Goal: Information Seeking & Learning: Learn about a topic

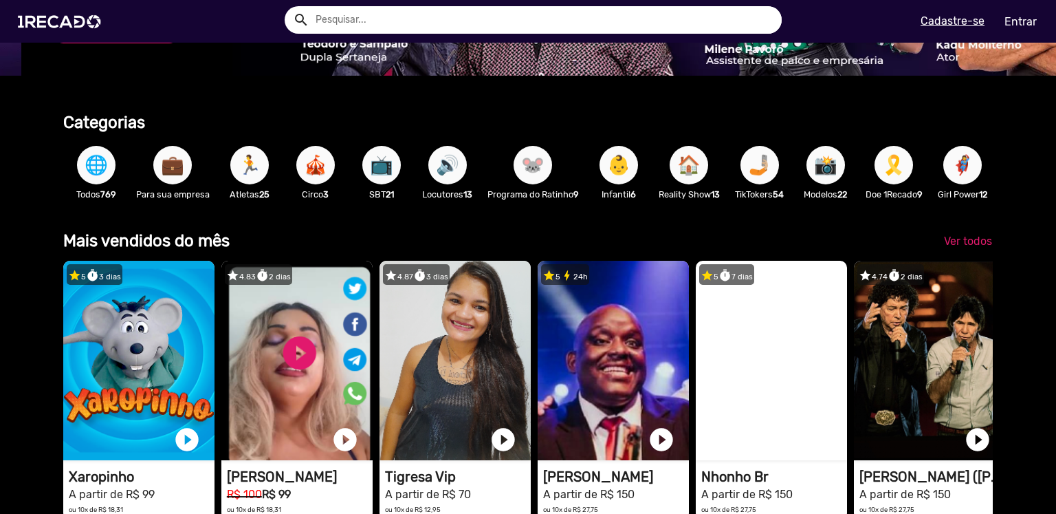
scroll to position [0, 3136]
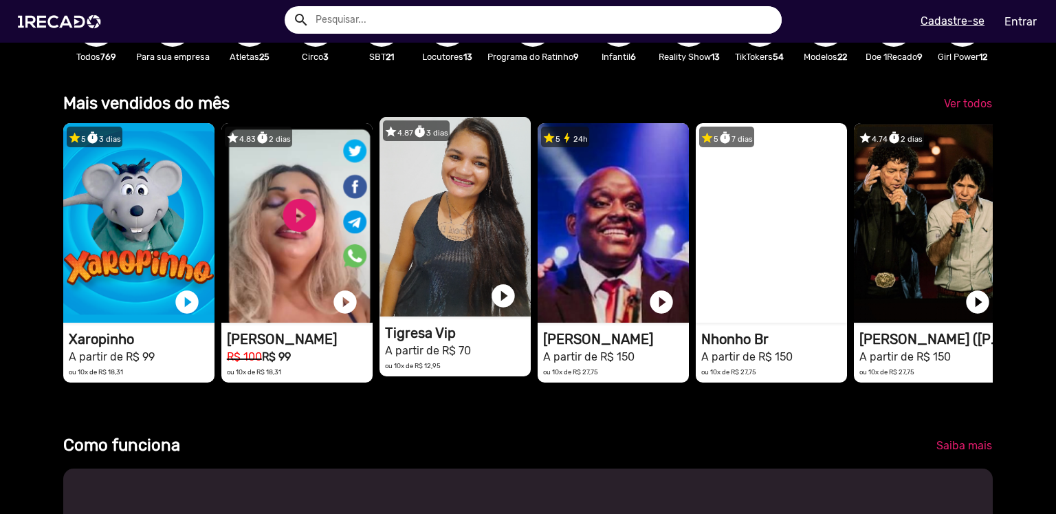
drag, startPoint x: 779, startPoint y: 235, endPoint x: 476, endPoint y: 279, distance: 306.3
click at [476, 279] on div "star 5 timer 3 dias 1RECADO vídeos dedicados para fãs e empresas play_circle_fi…" at bounding box center [527, 252] width 929 height 273
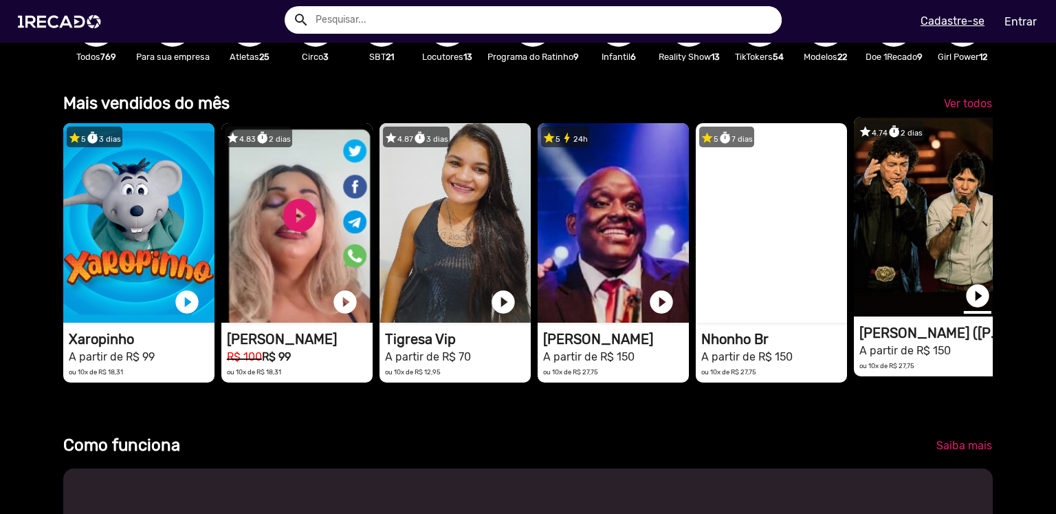
click at [976, 303] on link "play_circle_filled" at bounding box center [977, 295] width 27 height 27
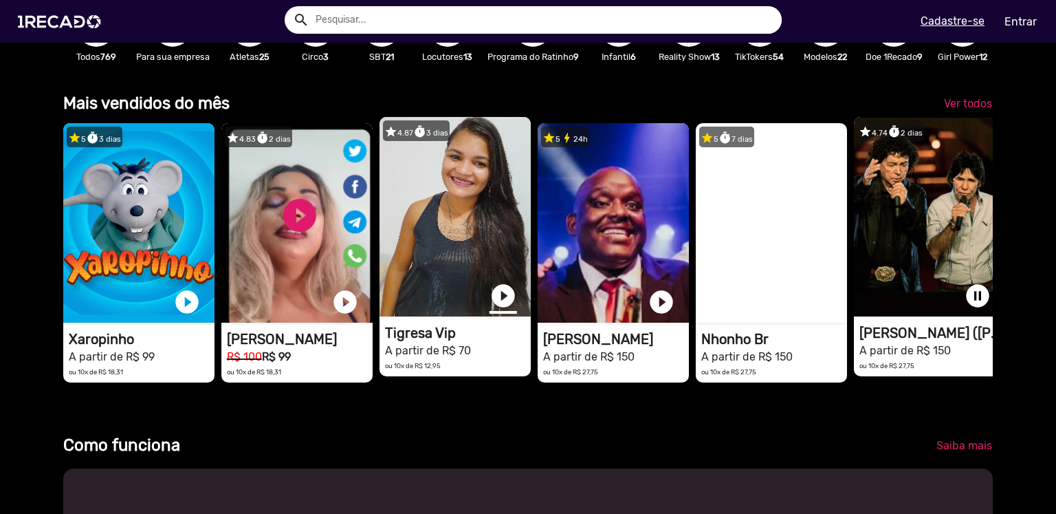
click at [503, 305] on link "play_circle_filled" at bounding box center [502, 295] width 27 height 27
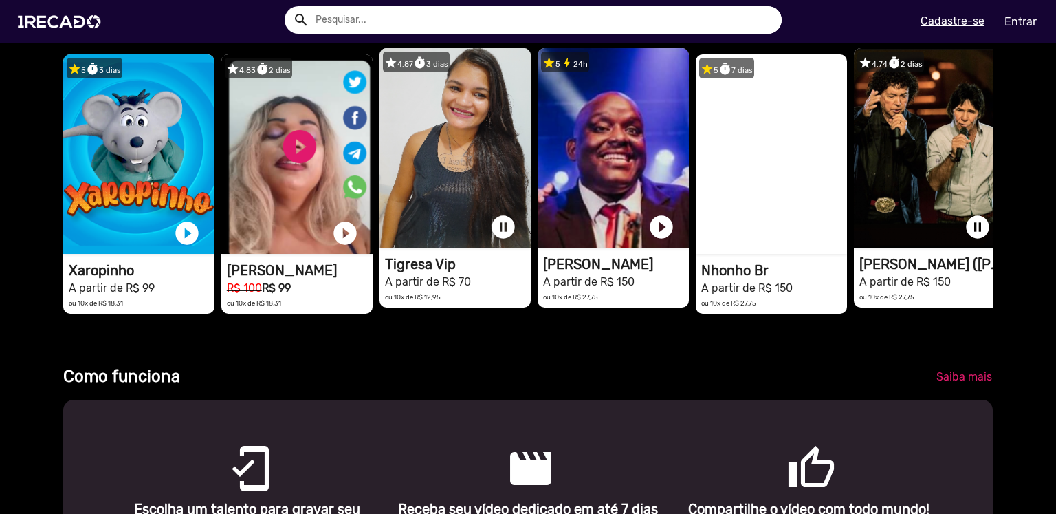
scroll to position [412, 0]
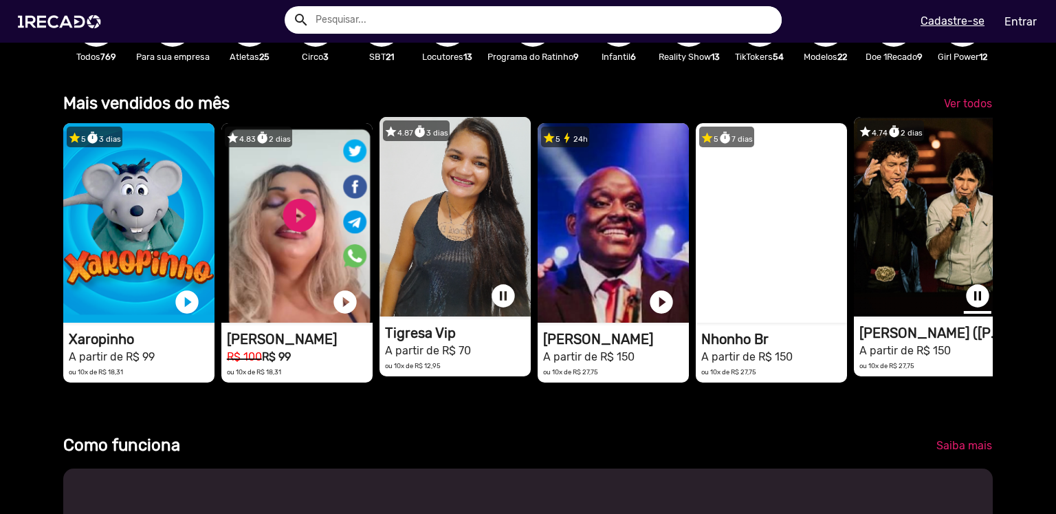
click at [976, 309] on link "pause_circle" at bounding box center [977, 295] width 27 height 27
click at [503, 309] on link "pause_circle" at bounding box center [502, 295] width 27 height 27
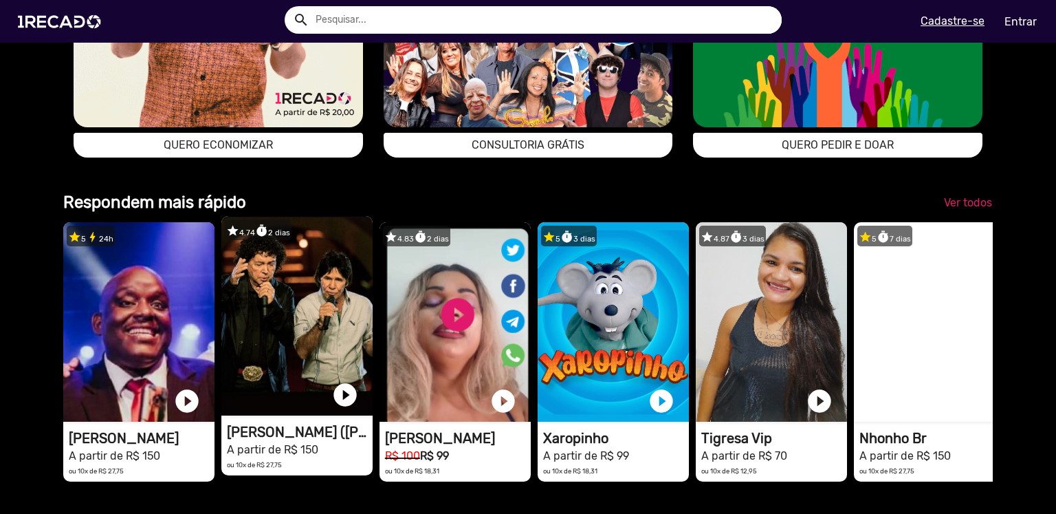
scroll to position [2887, 0]
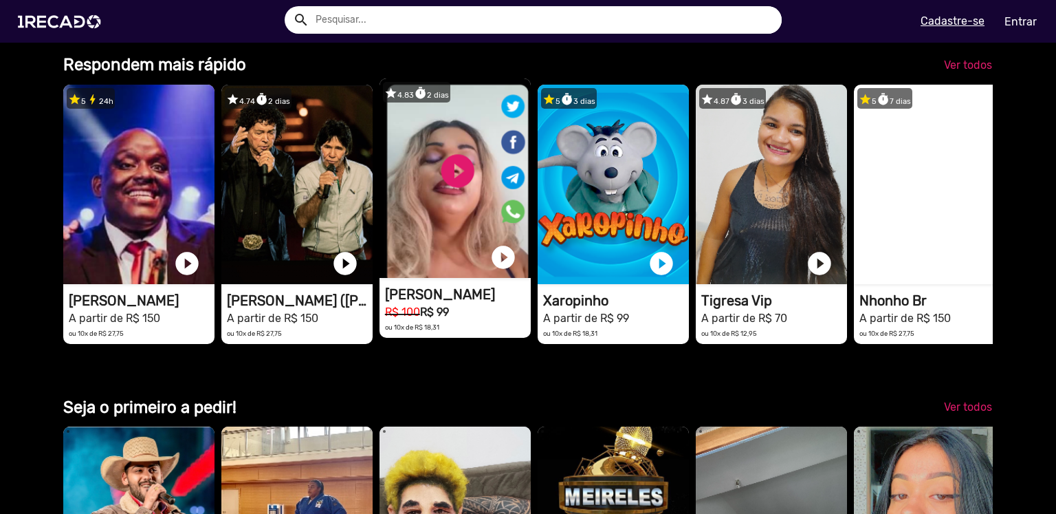
click at [456, 248] on video "1RECADO vídeos dedicados para fãs e empresas" at bounding box center [454, 177] width 151 height 199
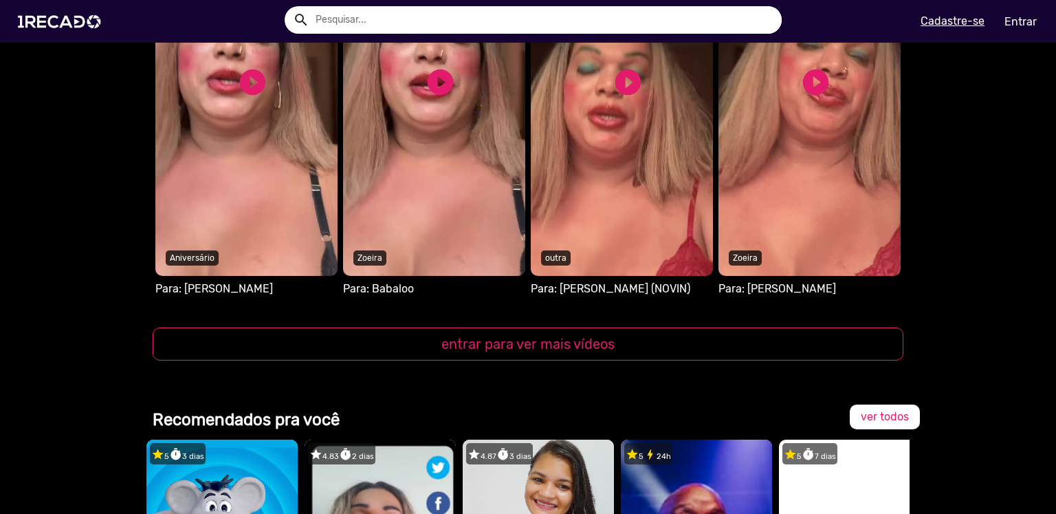
scroll to position [1306, 0]
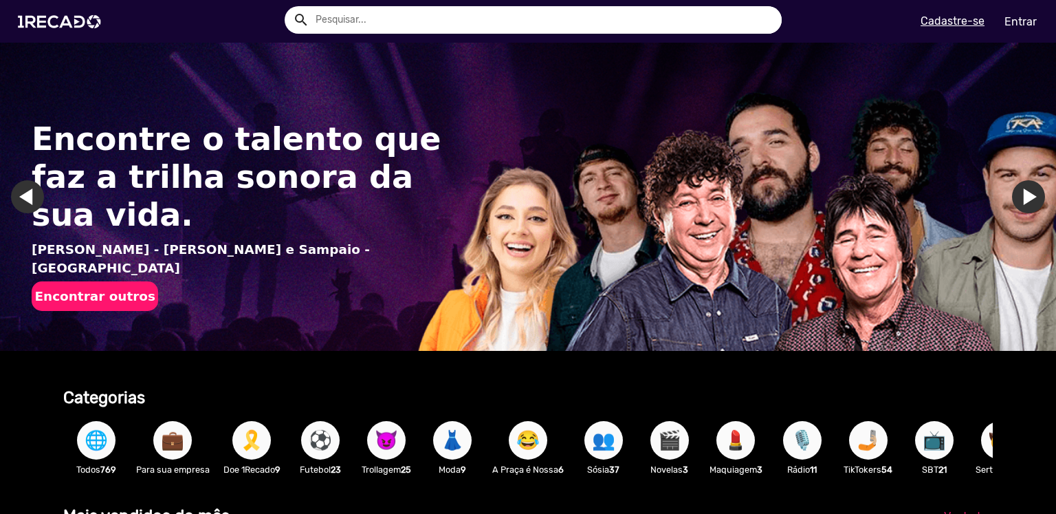
scroll to position [344, 0]
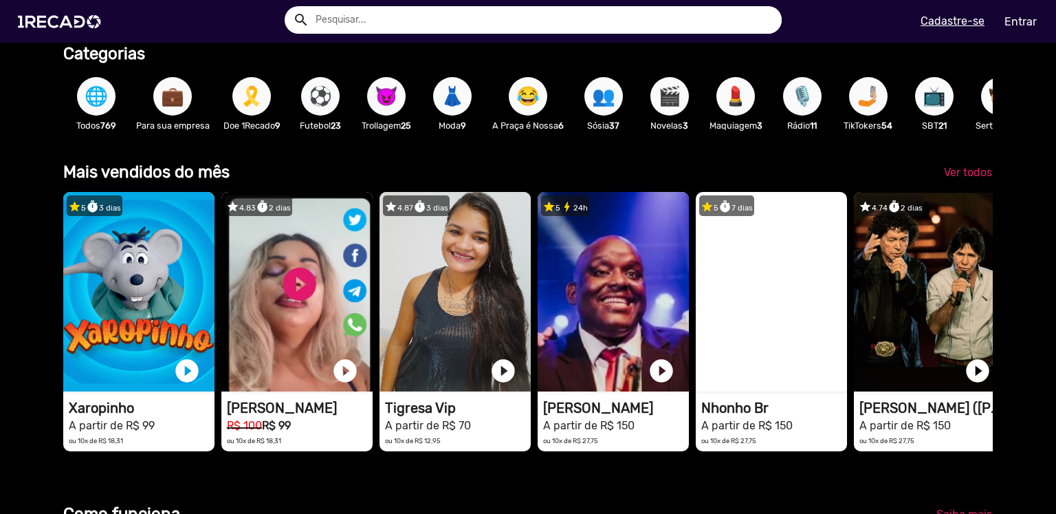
click at [375, 100] on span "😈" at bounding box center [386, 96] width 23 height 38
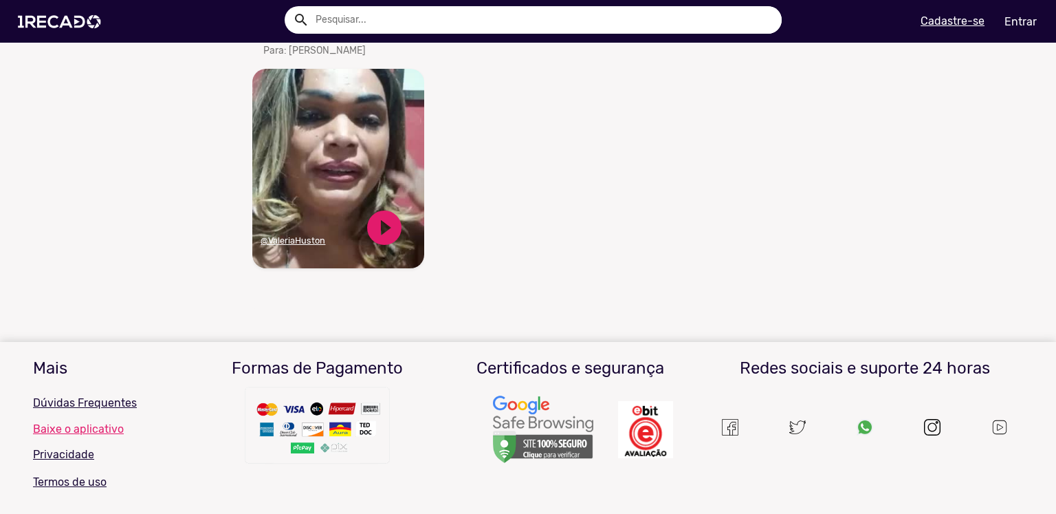
scroll to position [756, 0]
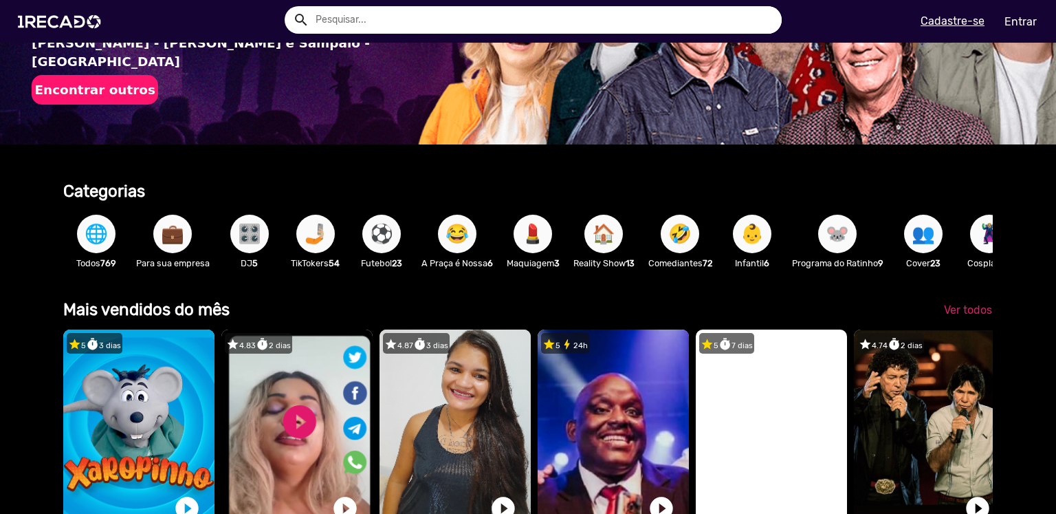
scroll to position [0, 1045]
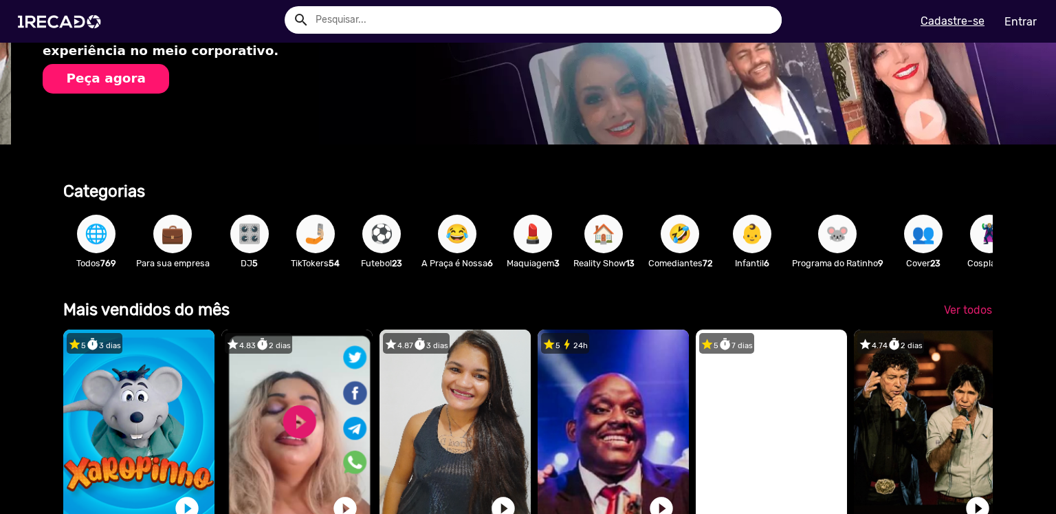
drag, startPoint x: 945, startPoint y: 231, endPoint x: 456, endPoint y: 274, distance: 490.0
click at [456, 274] on div "🌐 Todos 769 💼 Para sua empresa 🎛️ DJ 5 🤳🏼 TikTokers 54 ⚽ Futebol 23 😂 A Praça é…" at bounding box center [527, 241] width 929 height 80
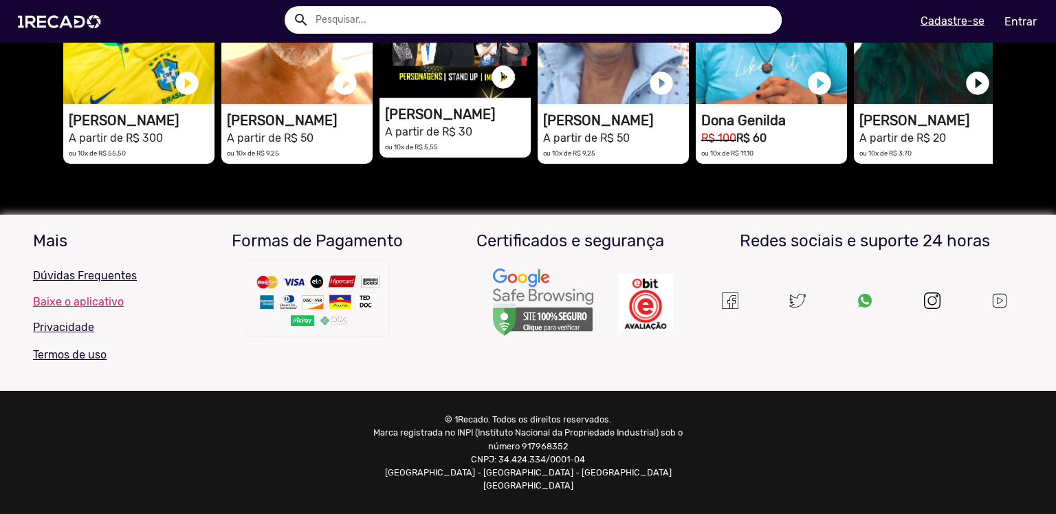
scroll to position [3289, 0]
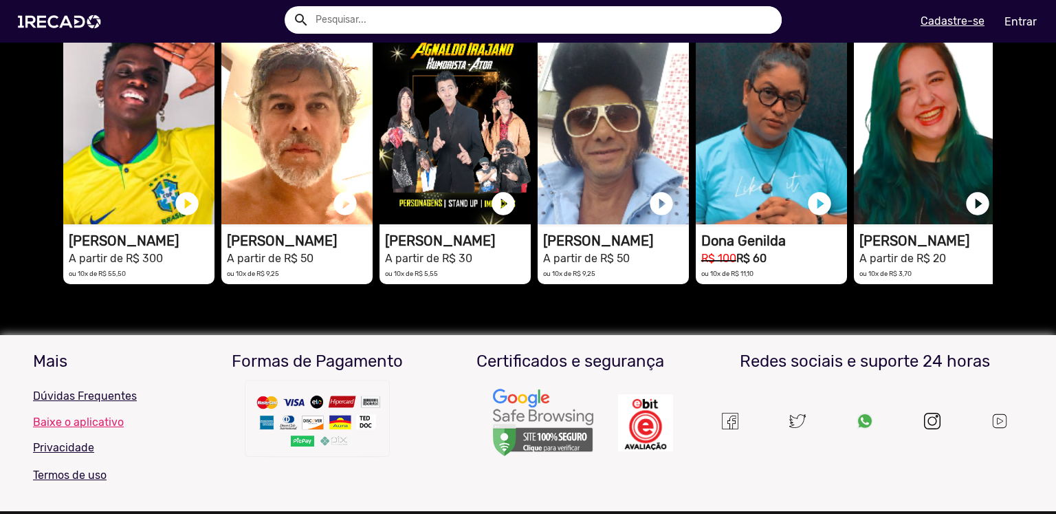
click at [962, 12] on span "Ver todos" at bounding box center [968, 5] width 48 height 13
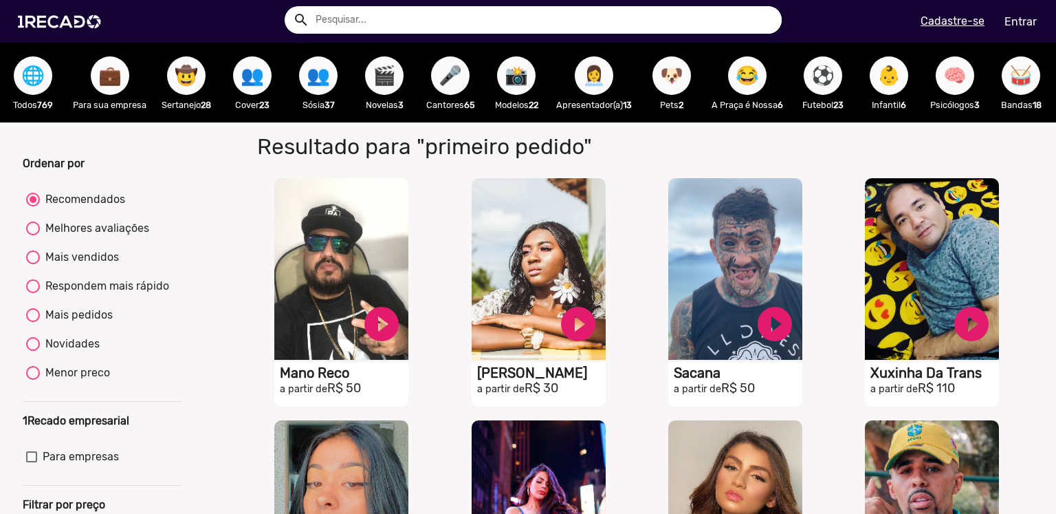
click at [33, 235] on div at bounding box center [33, 228] width 14 height 14
click at [33, 236] on input "Melhores avaliações" at bounding box center [32, 235] width 1 height 1
radio input "true"
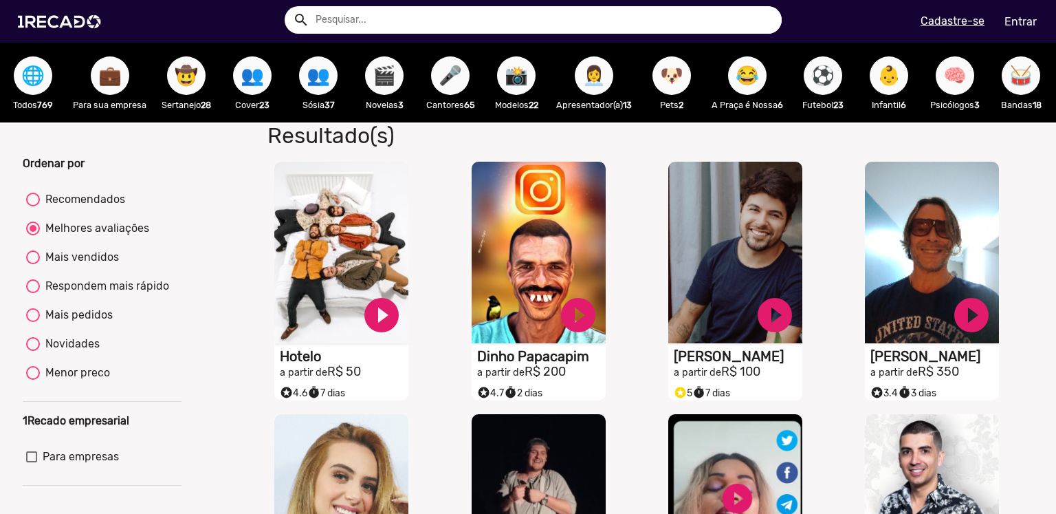
scroll to position [137, 0]
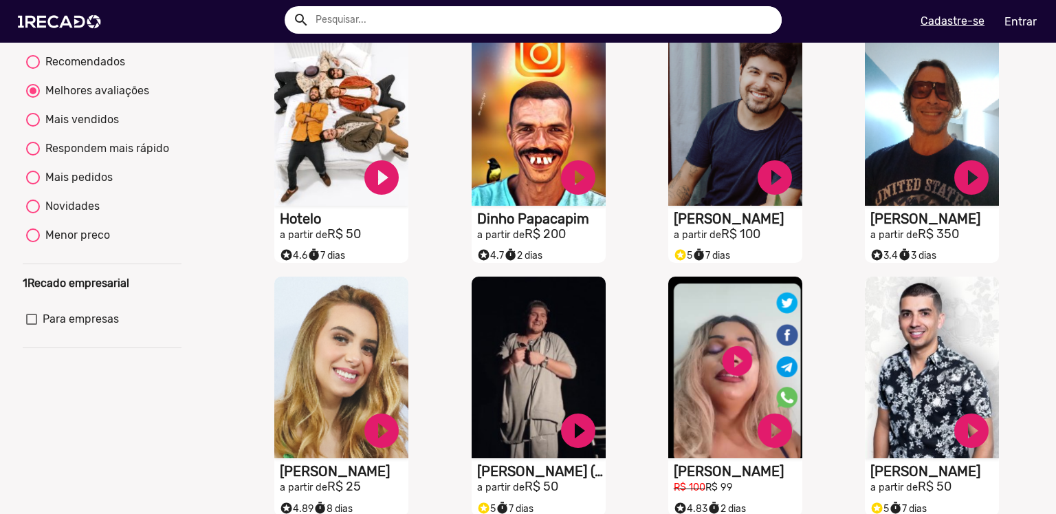
click at [26, 126] on div at bounding box center [33, 120] width 14 height 14
click at [32, 127] on input "Mais vendidos" at bounding box center [32, 126] width 1 height 1
radio input "true"
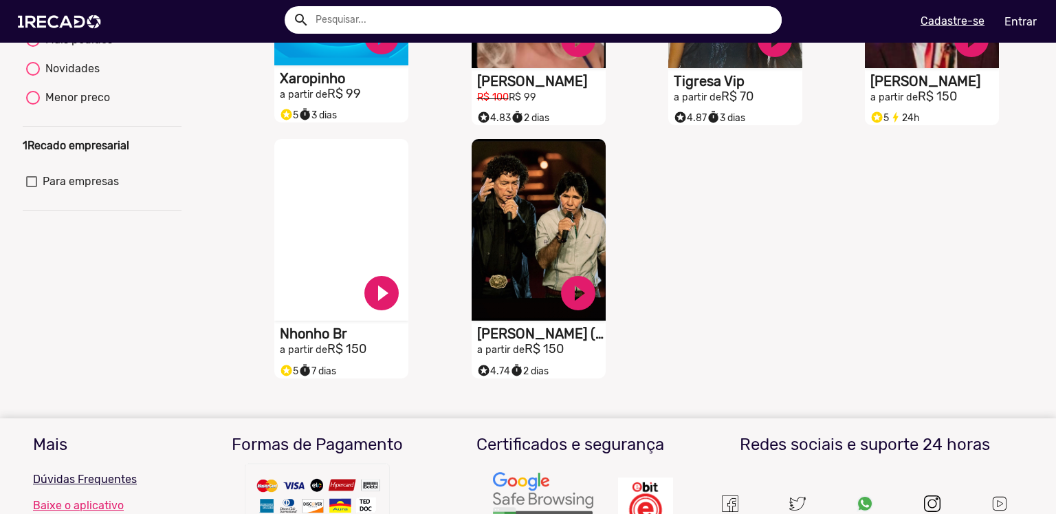
scroll to position [0, 0]
